Goal: Download file/media

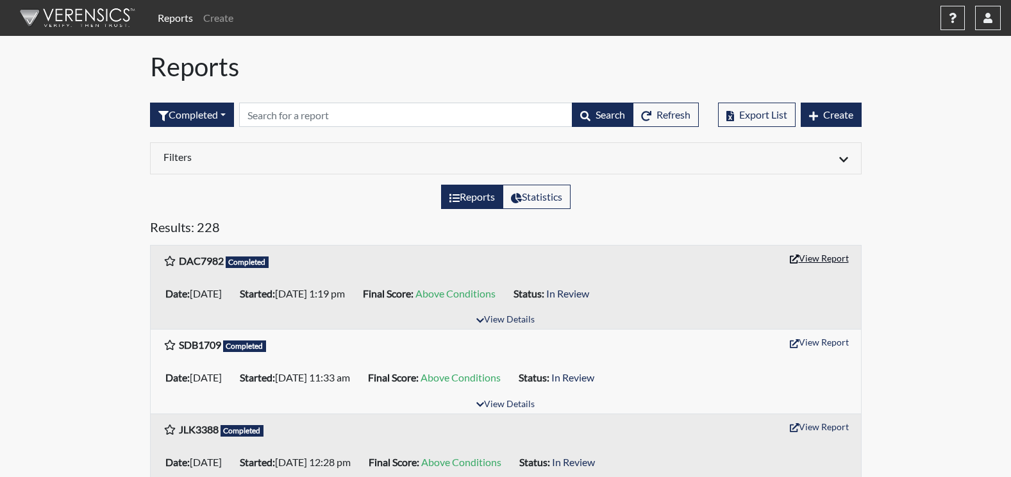
click at [816, 255] on button "View Report" at bounding box center [819, 258] width 71 height 20
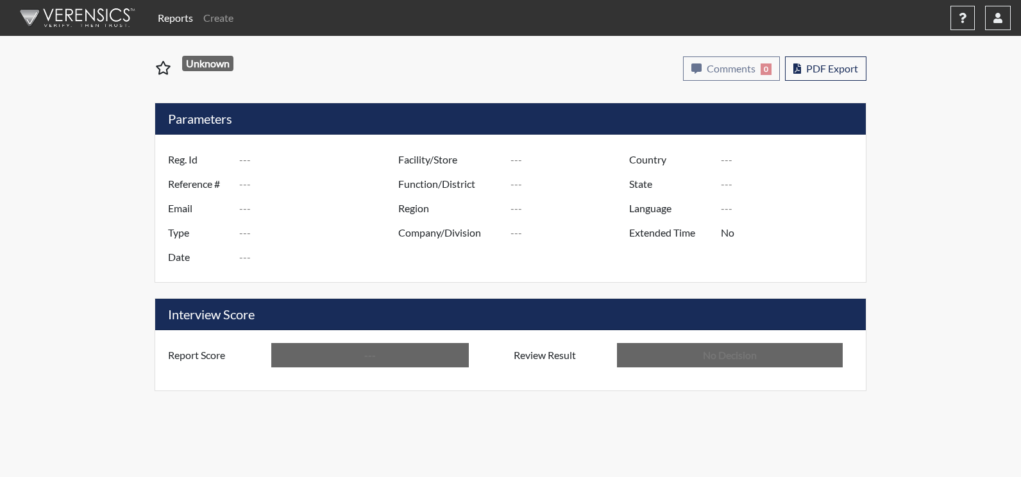
type input "DAC7982"
type input "51081"
type input "---"
type input "Corrections Pre-Employment"
type input "Sep 3, 2025"
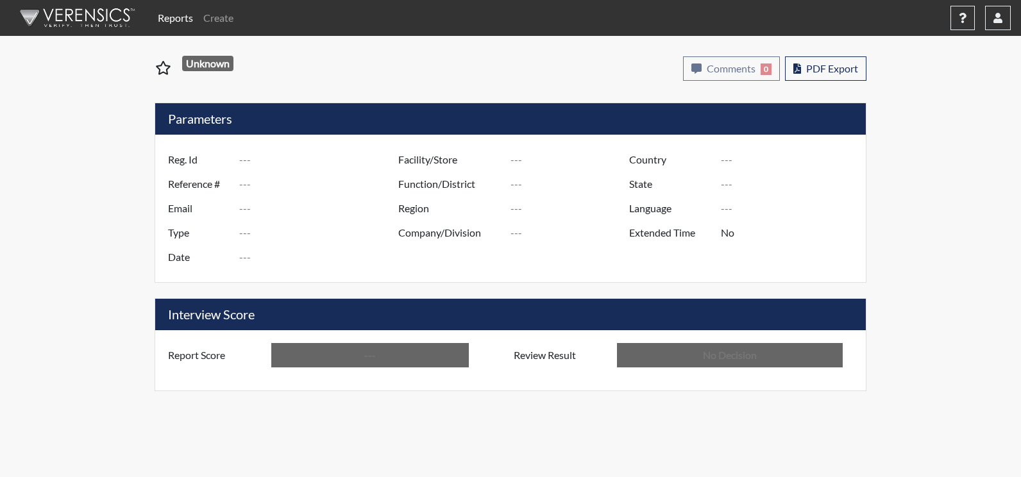
type input "Augusta SMP"
type input "[GEOGRAPHIC_DATA]"
type input "[US_STATE]"
type input "English"
type input "Above Conditions"
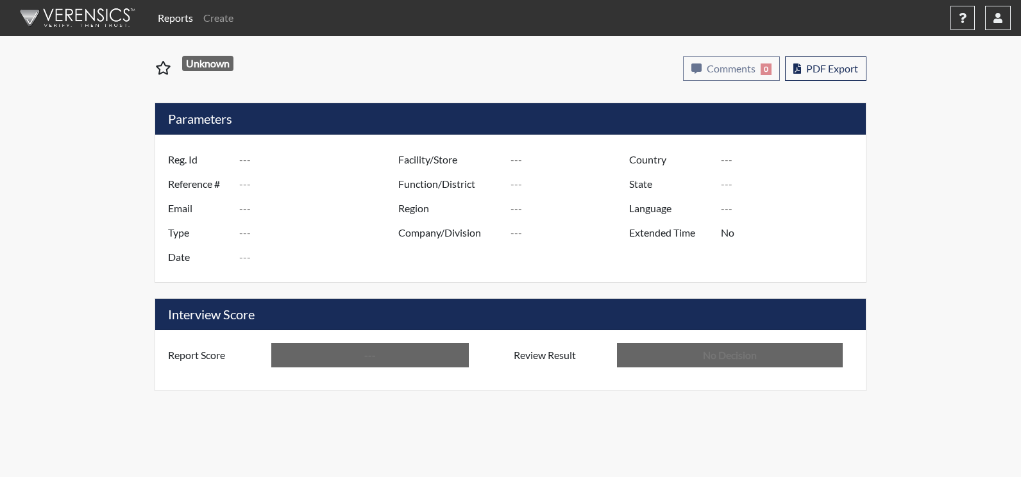
type input "In Review"
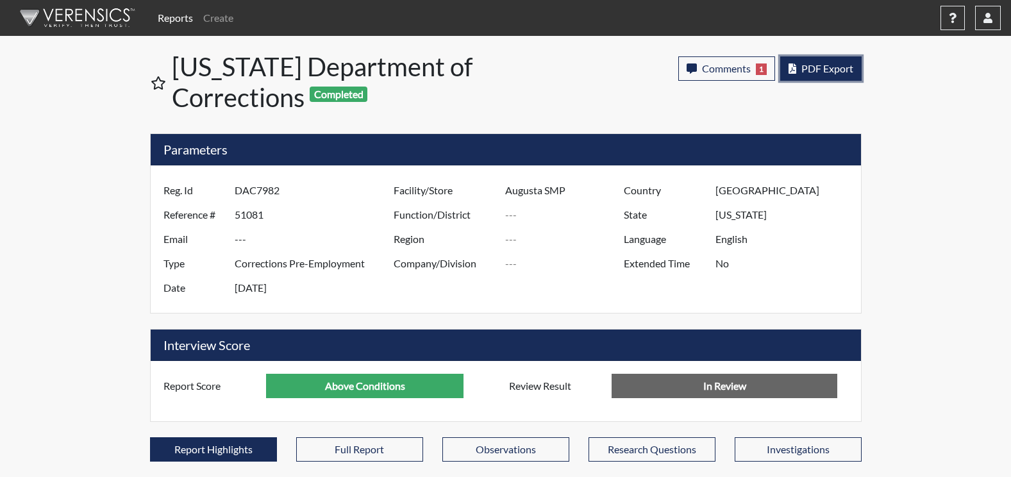
click at [801, 62] on span "PDF Export" at bounding box center [827, 68] width 52 height 12
